Goal: Feedback & Contribution: Leave review/rating

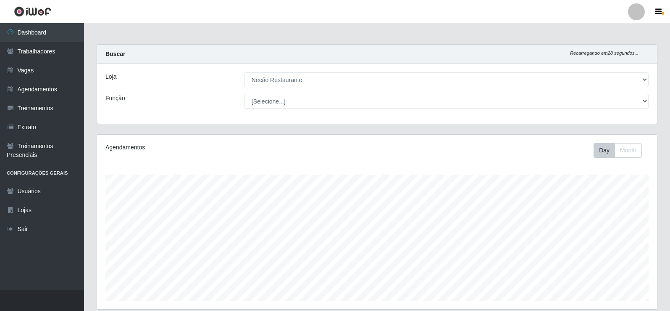
select select "334"
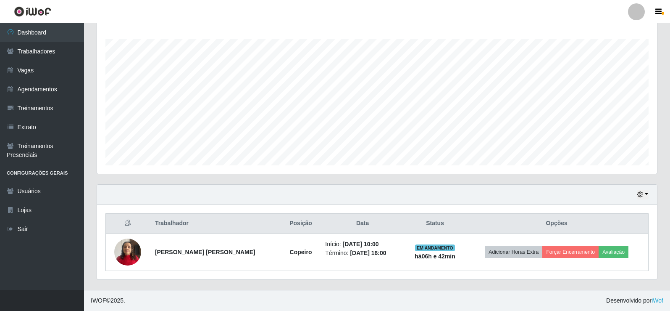
scroll to position [174, 560]
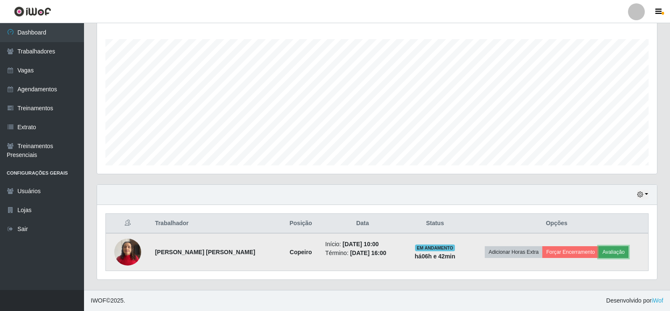
click at [602, 252] on button "Avaliação" at bounding box center [614, 252] width 30 height 12
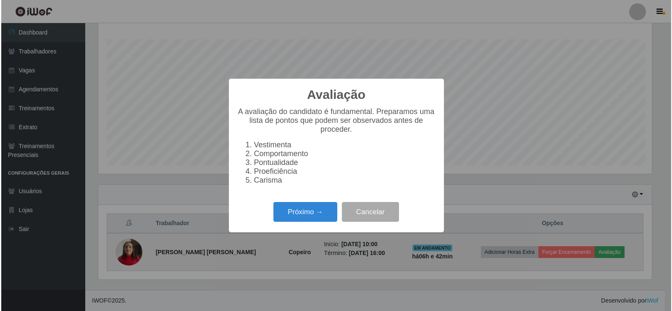
scroll to position [174, 556]
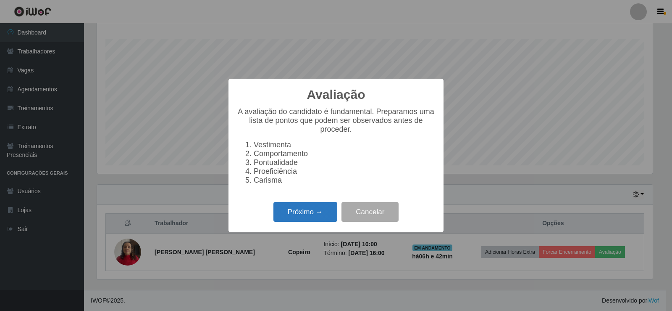
click at [314, 218] on button "Próximo →" at bounding box center [306, 212] width 64 height 20
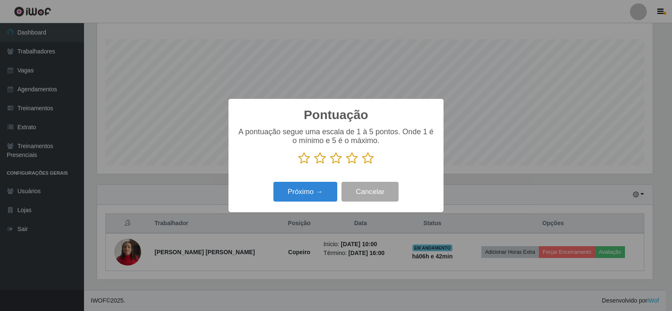
click at [373, 163] on icon at bounding box center [368, 158] width 12 height 13
click at [362, 164] on input "radio" at bounding box center [362, 164] width 0 height 0
click at [304, 189] on button "Próximo →" at bounding box center [306, 192] width 64 height 20
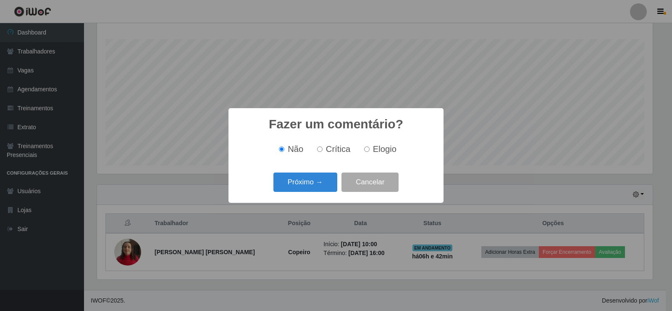
click at [304, 189] on button "Próximo →" at bounding box center [306, 182] width 64 height 20
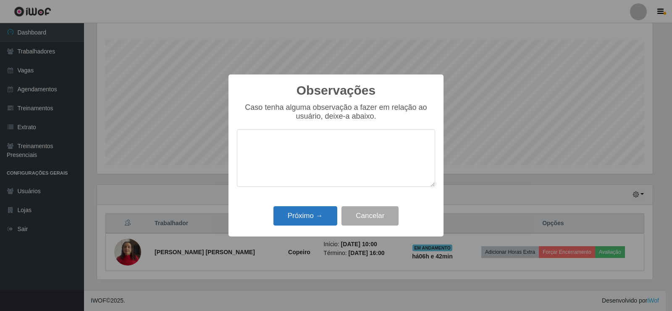
click at [315, 208] on div "Próximo → Cancelar" at bounding box center [336, 215] width 198 height 24
click at [316, 212] on button "Próximo →" at bounding box center [306, 216] width 64 height 20
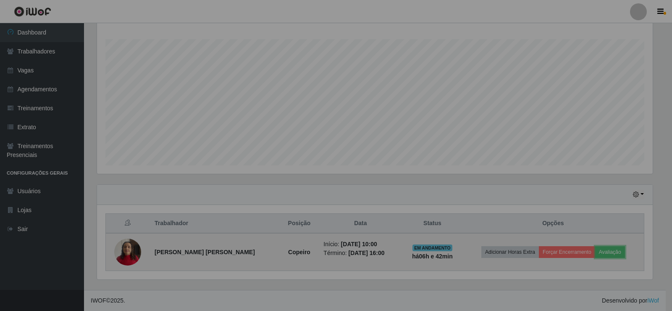
scroll to position [174, 560]
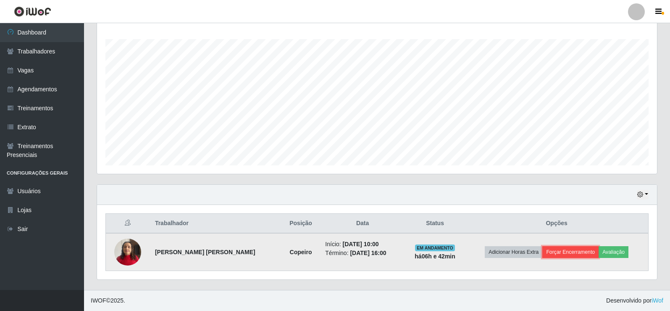
click at [561, 257] on button "Forçar Encerramento" at bounding box center [571, 252] width 56 height 12
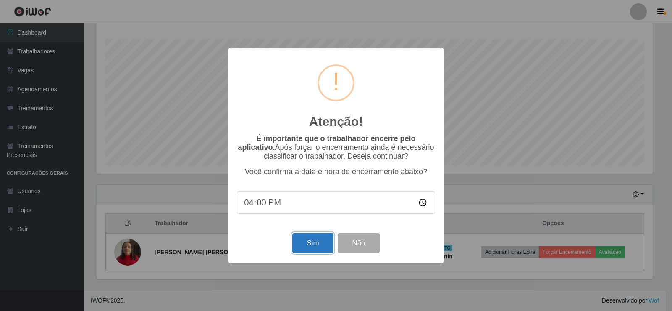
click at [309, 250] on button "Sim" at bounding box center [312, 243] width 41 height 20
